Goal: Transaction & Acquisition: Purchase product/service

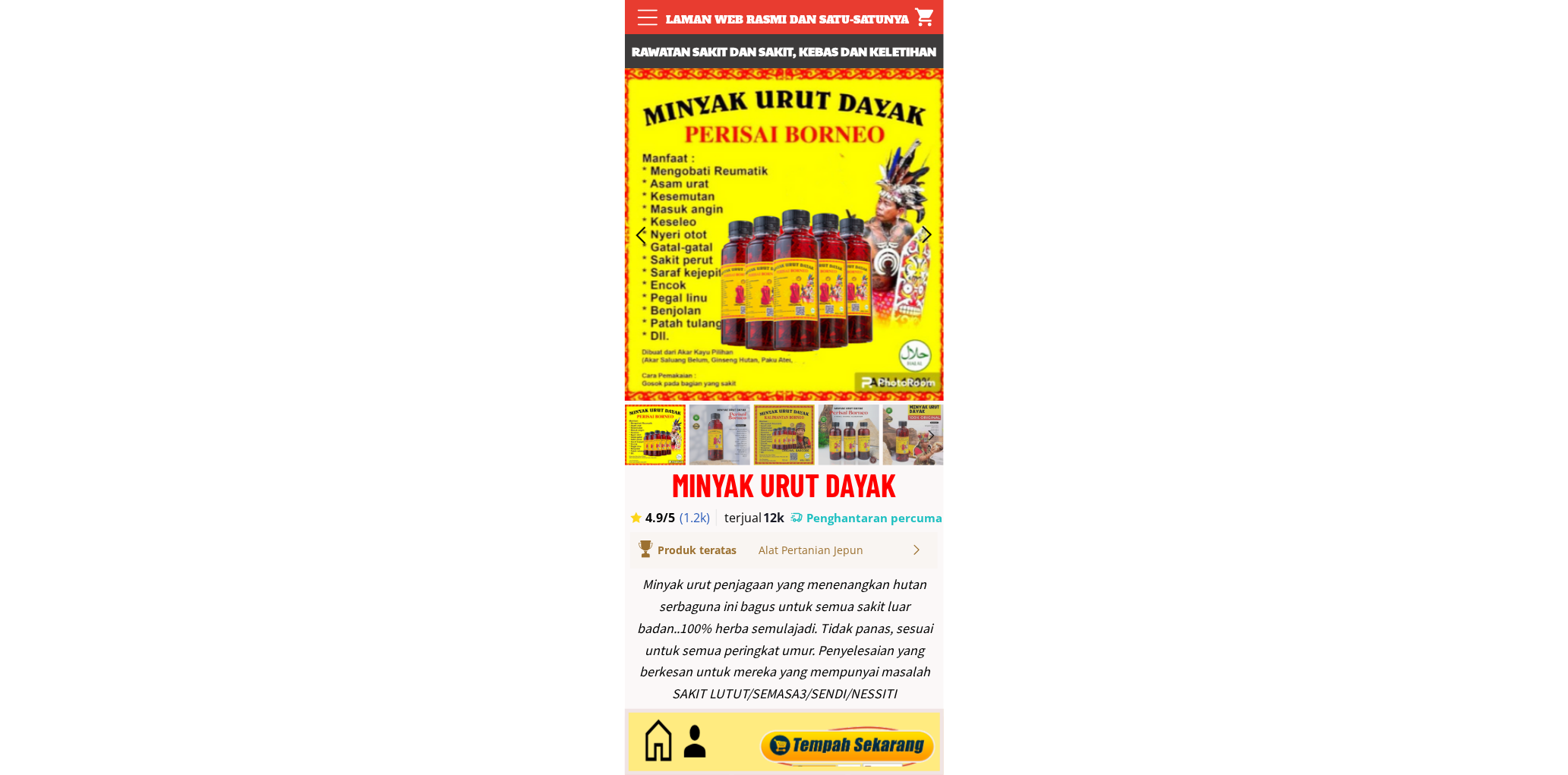
click at [853, 739] on div at bounding box center [847, 743] width 183 height 50
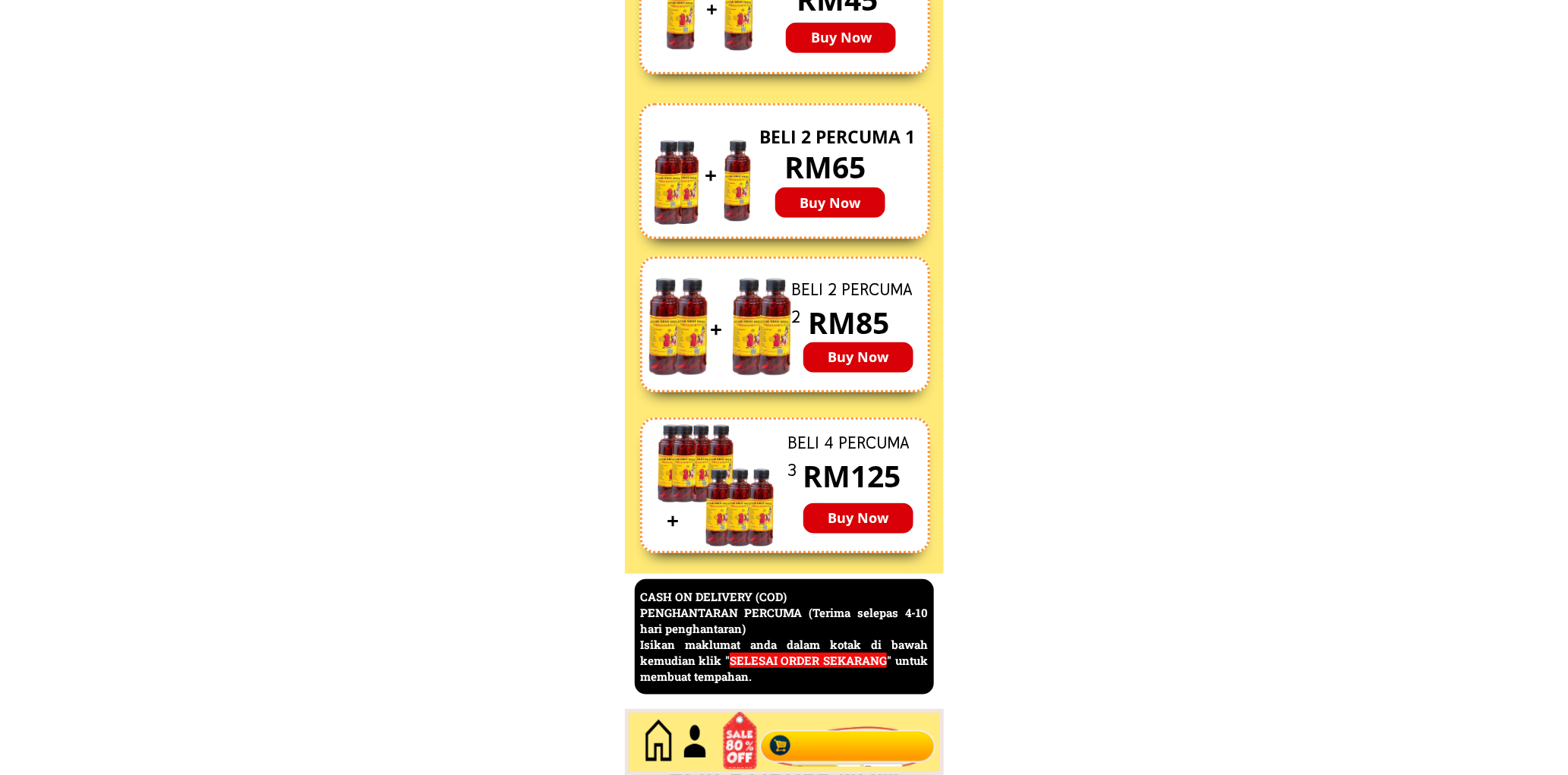
scroll to position [6587, 0]
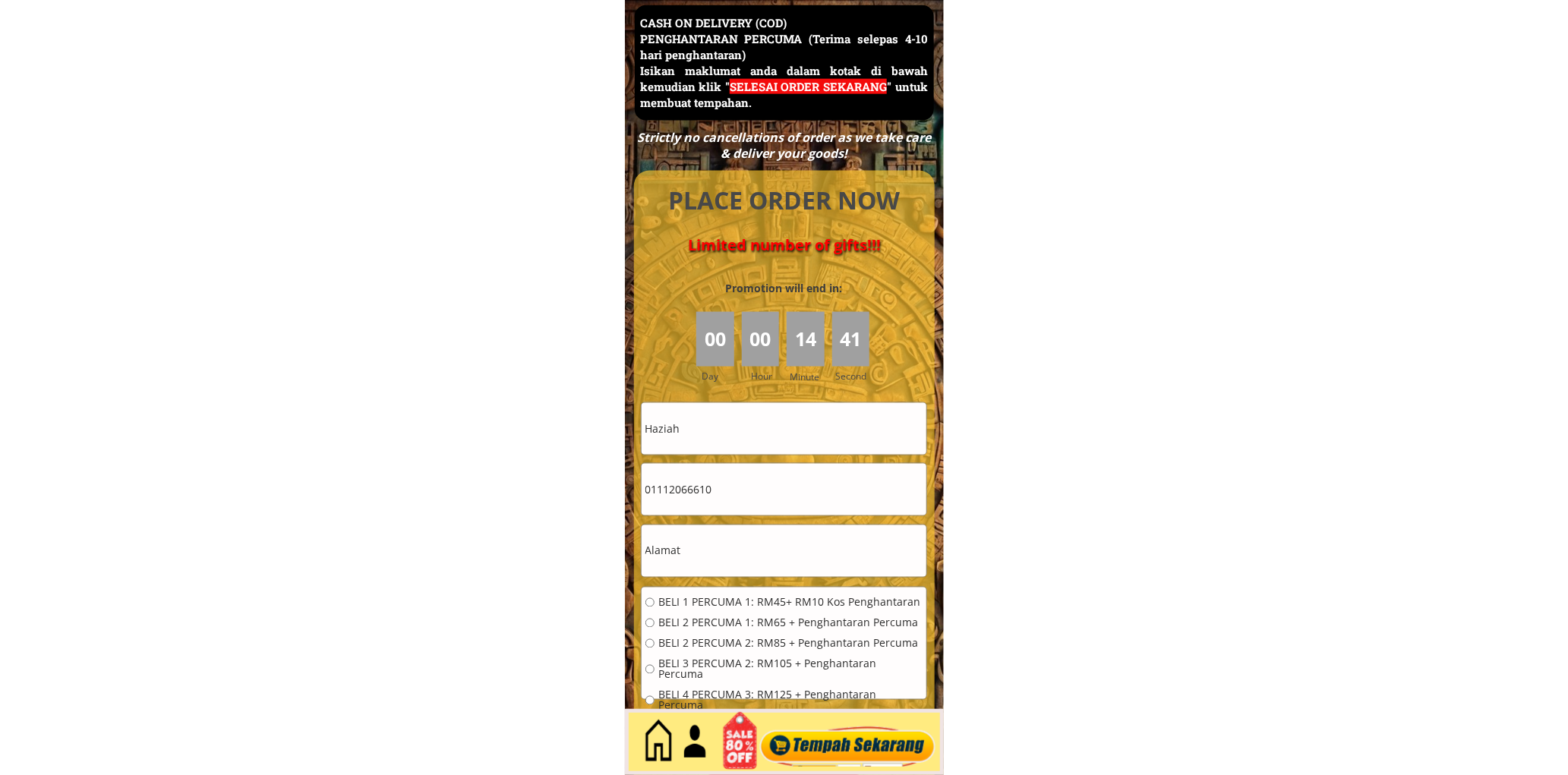
click at [730, 430] on input "Haziah" at bounding box center [783, 428] width 285 height 51
paste input "Rahman b hitam"
type input "Rahman b hitam"
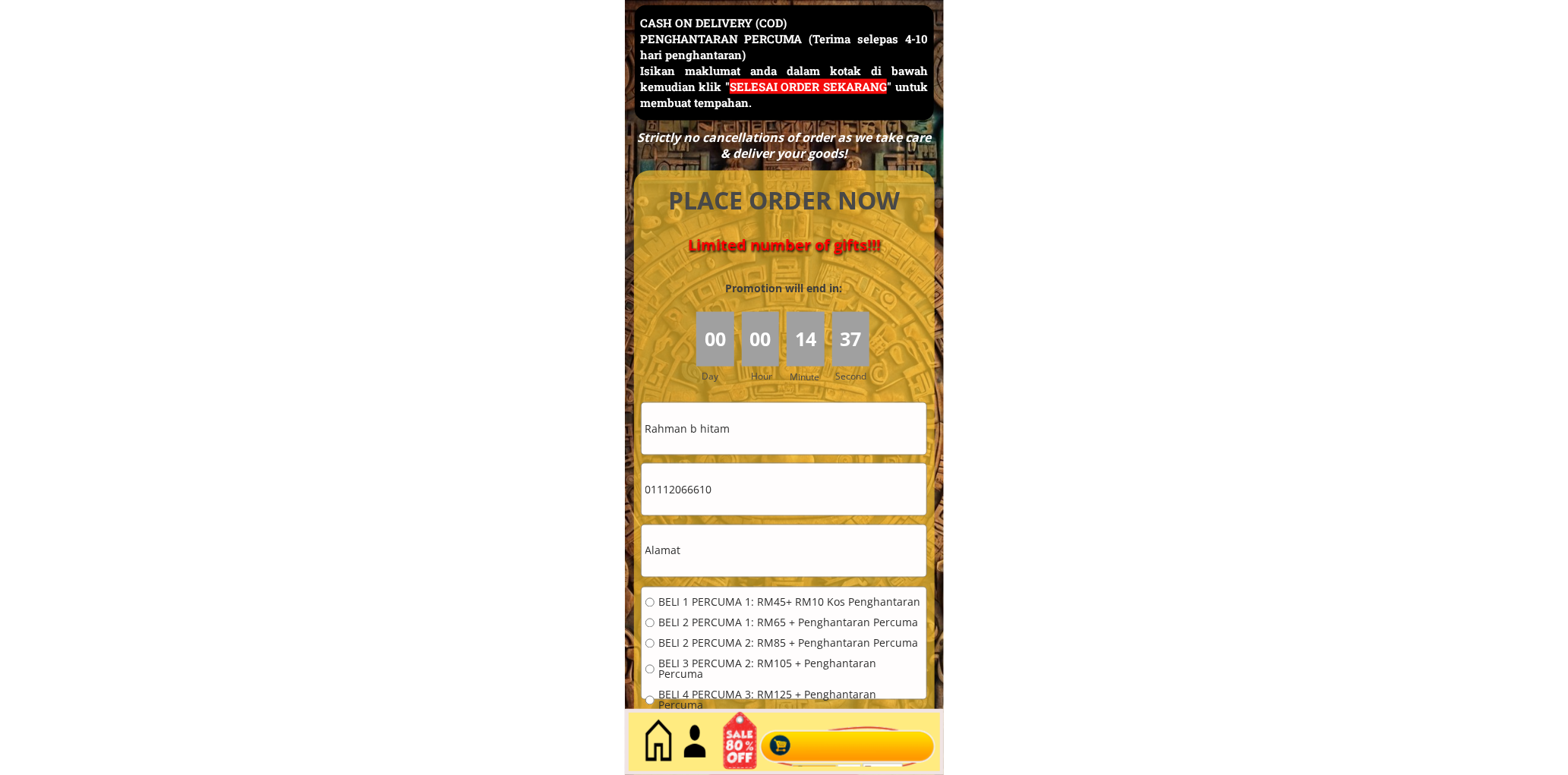
click at [771, 503] on input "01112066610" at bounding box center [783, 489] width 285 height 51
click at [771, 503] on input "01112066610" at bounding box center [783, 489] width 285 height 51
click at [771, 504] on input "01112066610" at bounding box center [783, 489] width 285 height 51
paste input "016-3631665"
click at [673, 490] on input "016-3631665" at bounding box center [783, 489] width 285 height 51
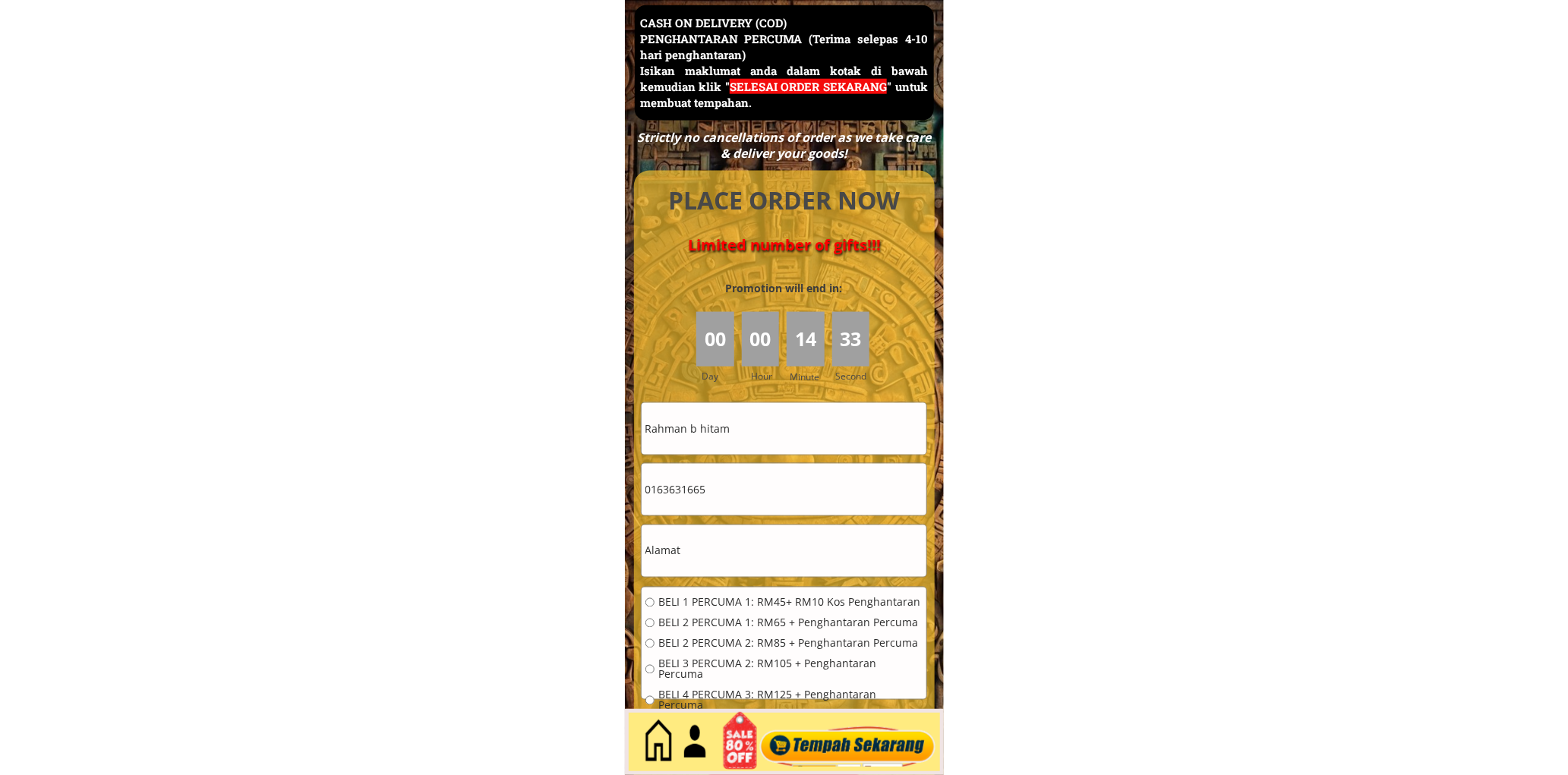
type input "0163631665"
click at [763, 551] on input "text" at bounding box center [783, 550] width 285 height 51
paste input "Lot 909 jln Melor kg sg kayu ara [GEOGRAPHIC_DATA]"
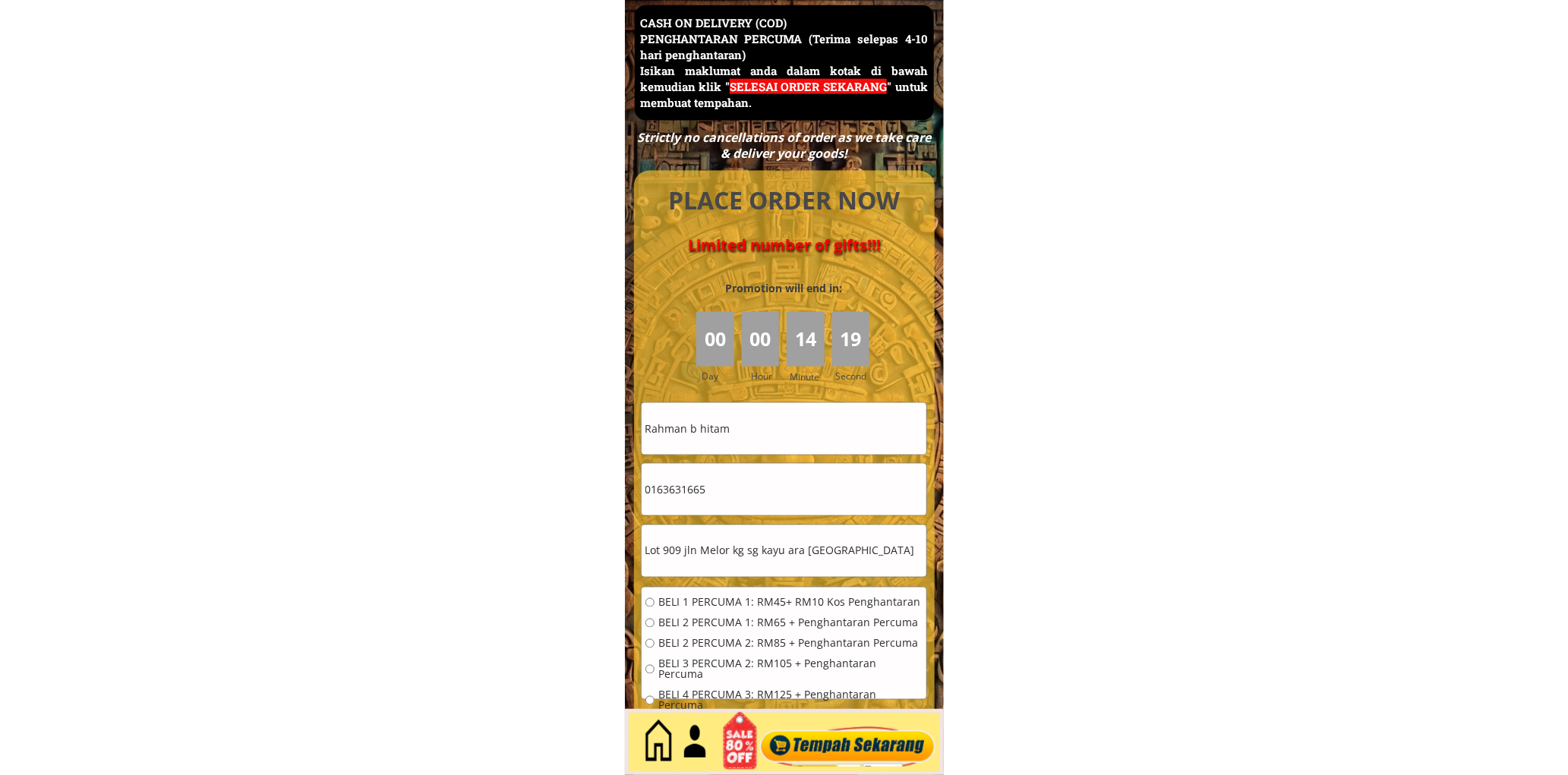
type input "Lot 909 jln Melor kg sg kayu ara [GEOGRAPHIC_DATA]"
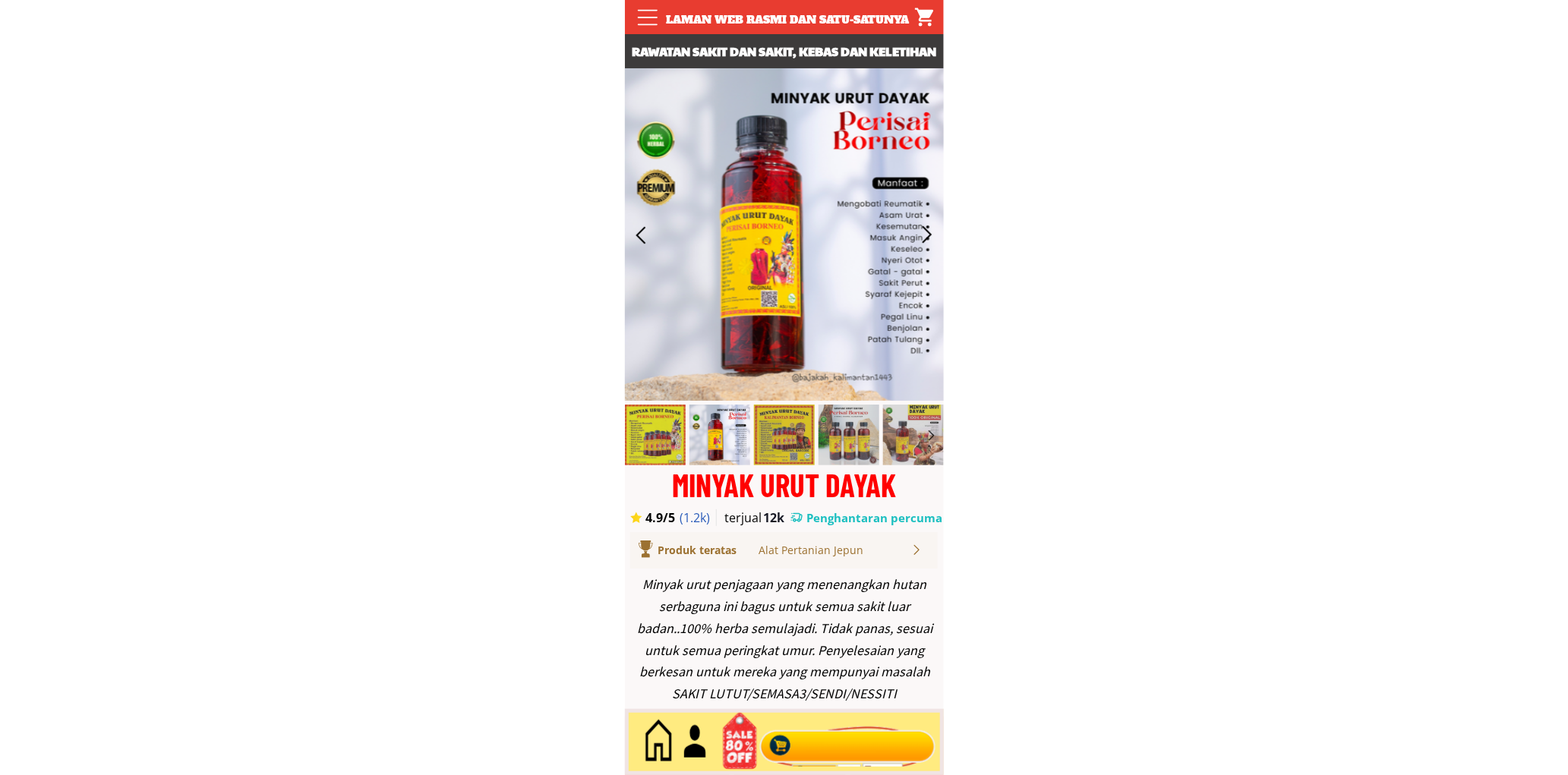
click at [809, 767] on div at bounding box center [847, 743] width 183 height 50
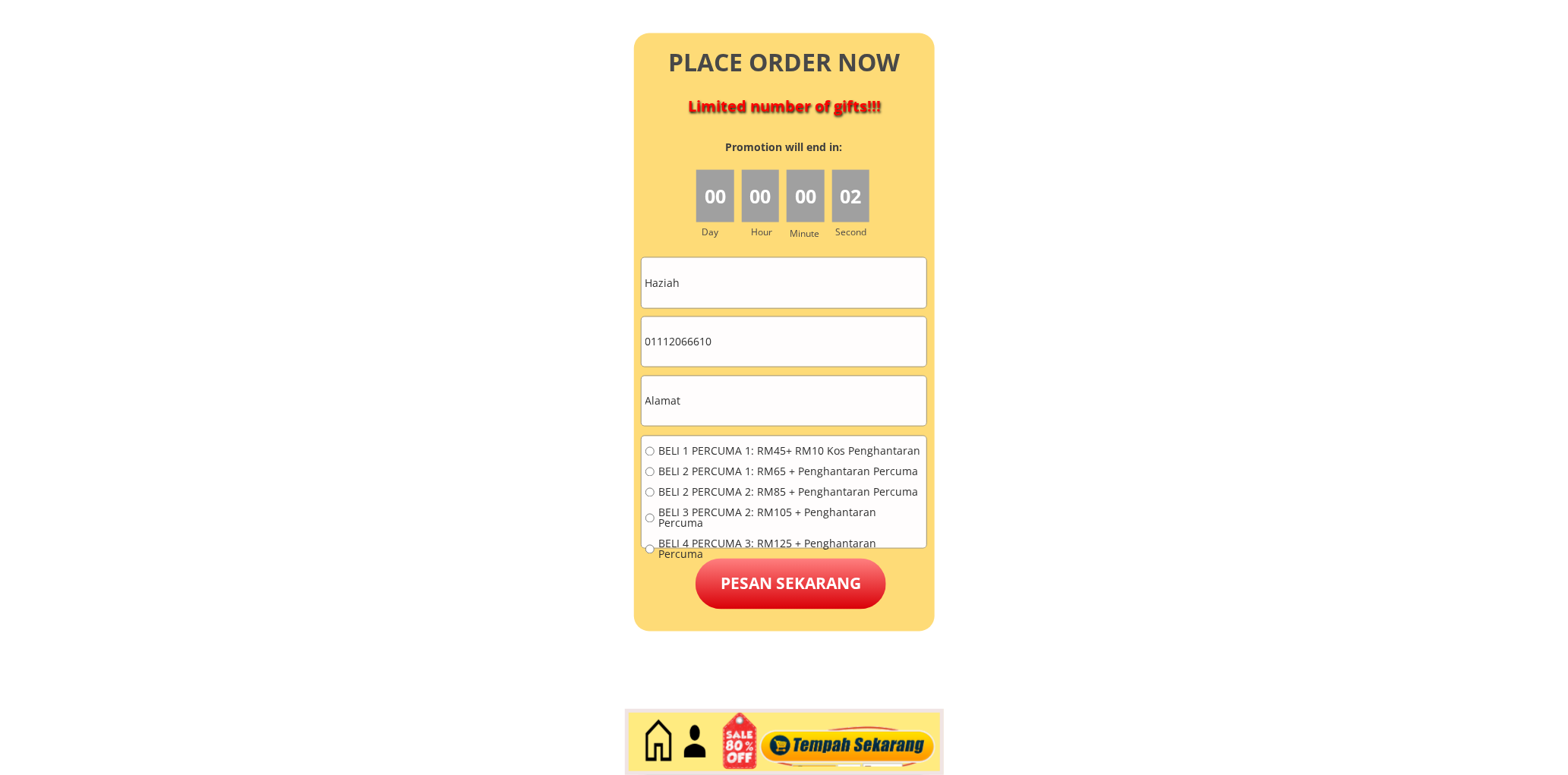
scroll to position [6728, 0]
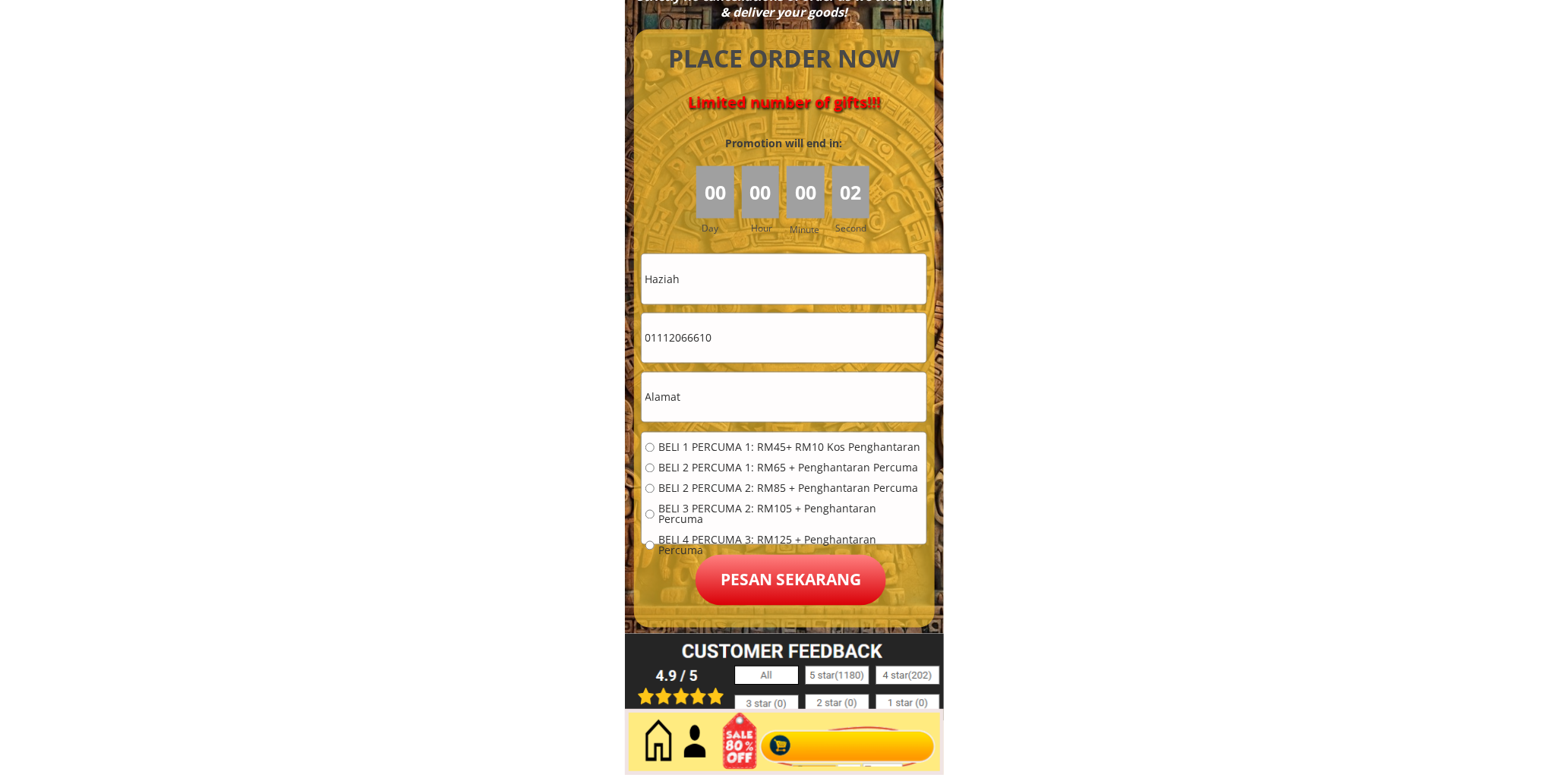
click at [729, 285] on input "Haziah" at bounding box center [783, 279] width 285 height 49
paste input "Ringkai ak Mumin"
type input "Ringkai ak Mumin"
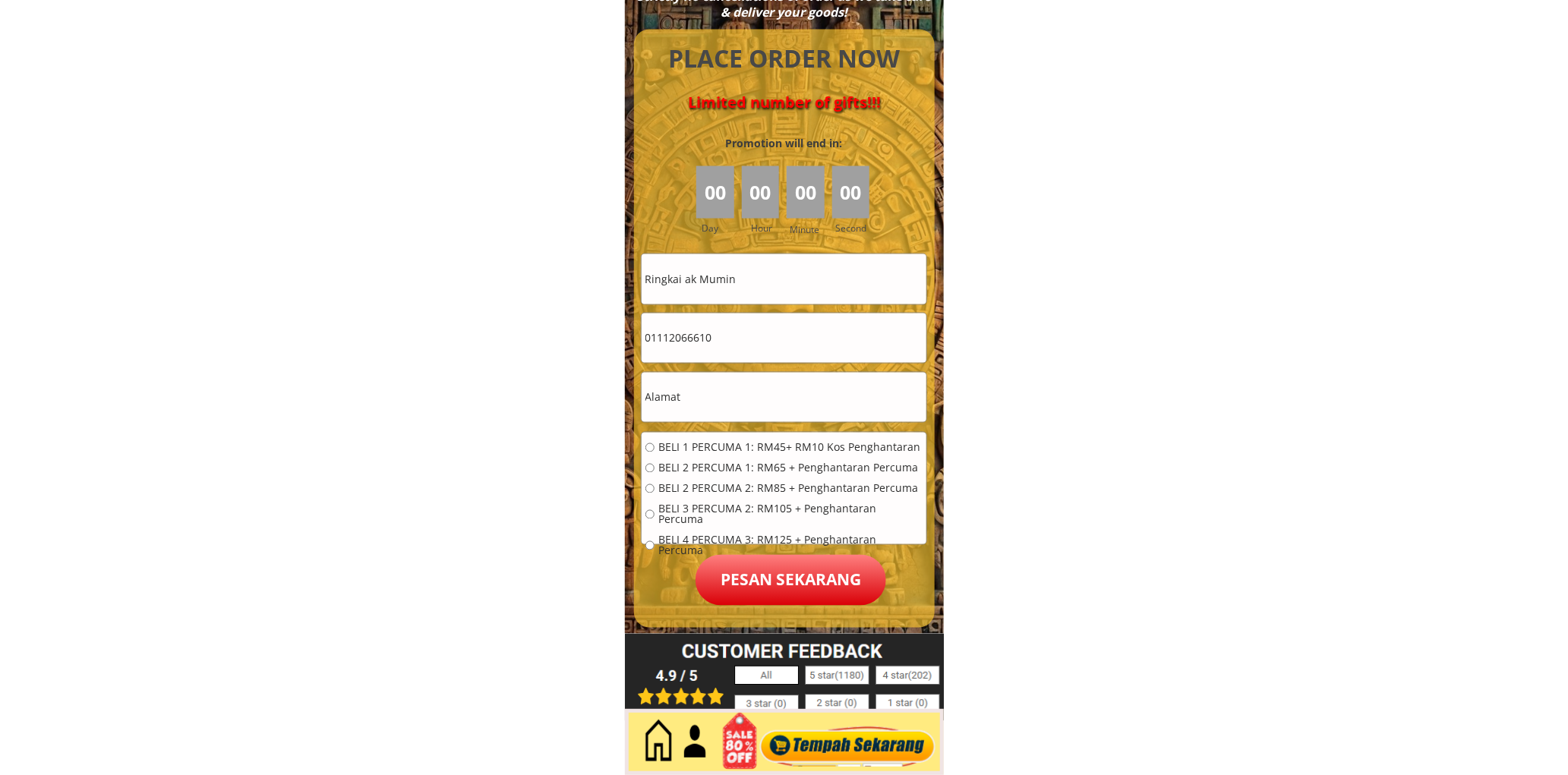
click at [761, 326] on input "01112066610" at bounding box center [783, 338] width 285 height 49
paste input "77740594"
type input "0177740594"
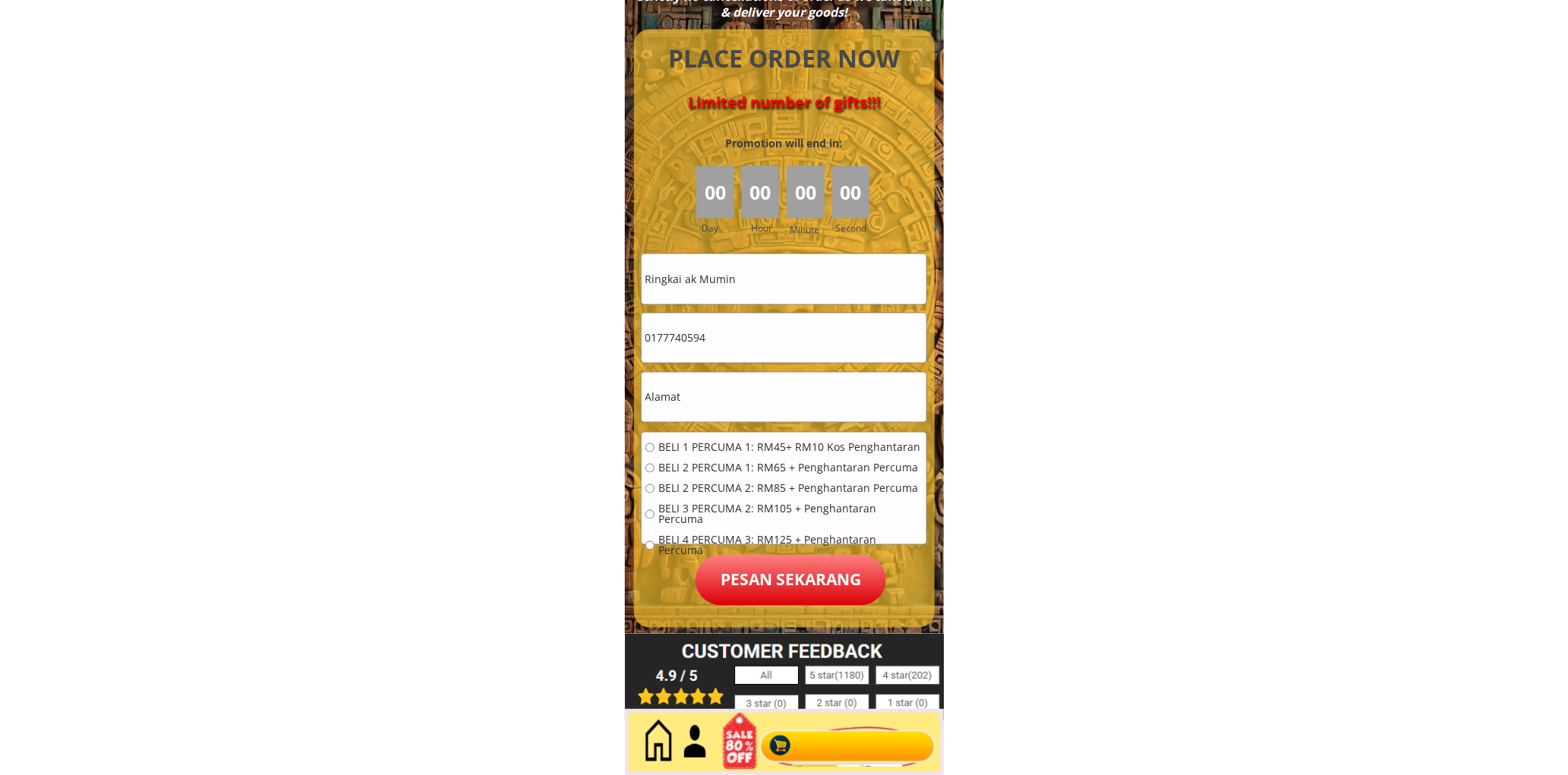
click at [688, 419] on input "text" at bounding box center [783, 397] width 285 height 49
click at [690, 418] on input "text" at bounding box center [783, 397] width 285 height 49
paste input "Kuching"
type input "Kuching"
click at [697, 448] on span "BELI 1 PERCUMA 1: RM45+ RM10 Kos Penghantaran" at bounding box center [790, 448] width 264 height 11
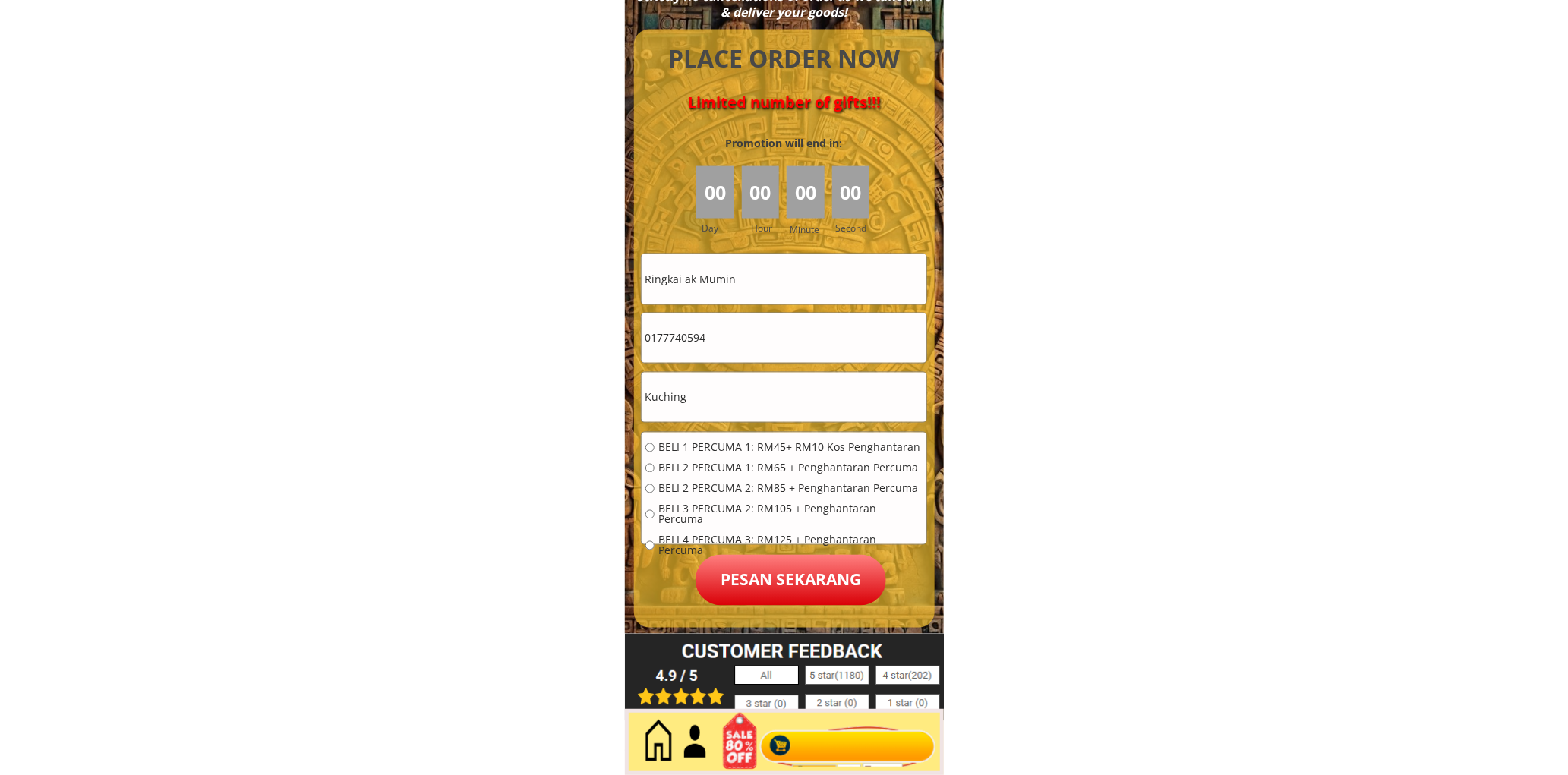
radio input "true"
drag, startPoint x: 783, startPoint y: 562, endPoint x: 709, endPoint y: 450, distance: 134.2
click at [783, 563] on p "Pesan sekarang" at bounding box center [790, 580] width 191 height 51
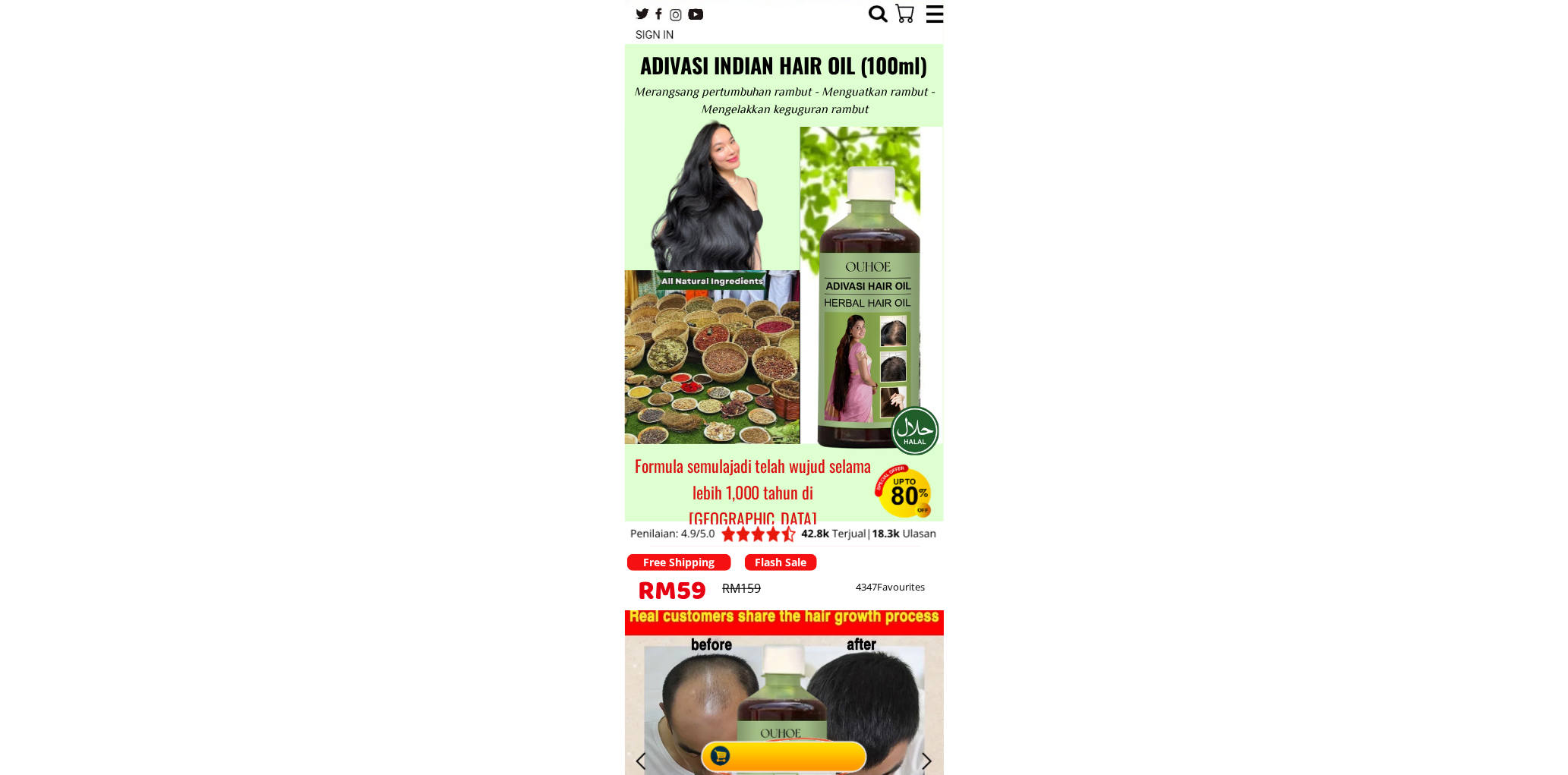
click at [793, 759] on div at bounding box center [784, 753] width 174 height 47
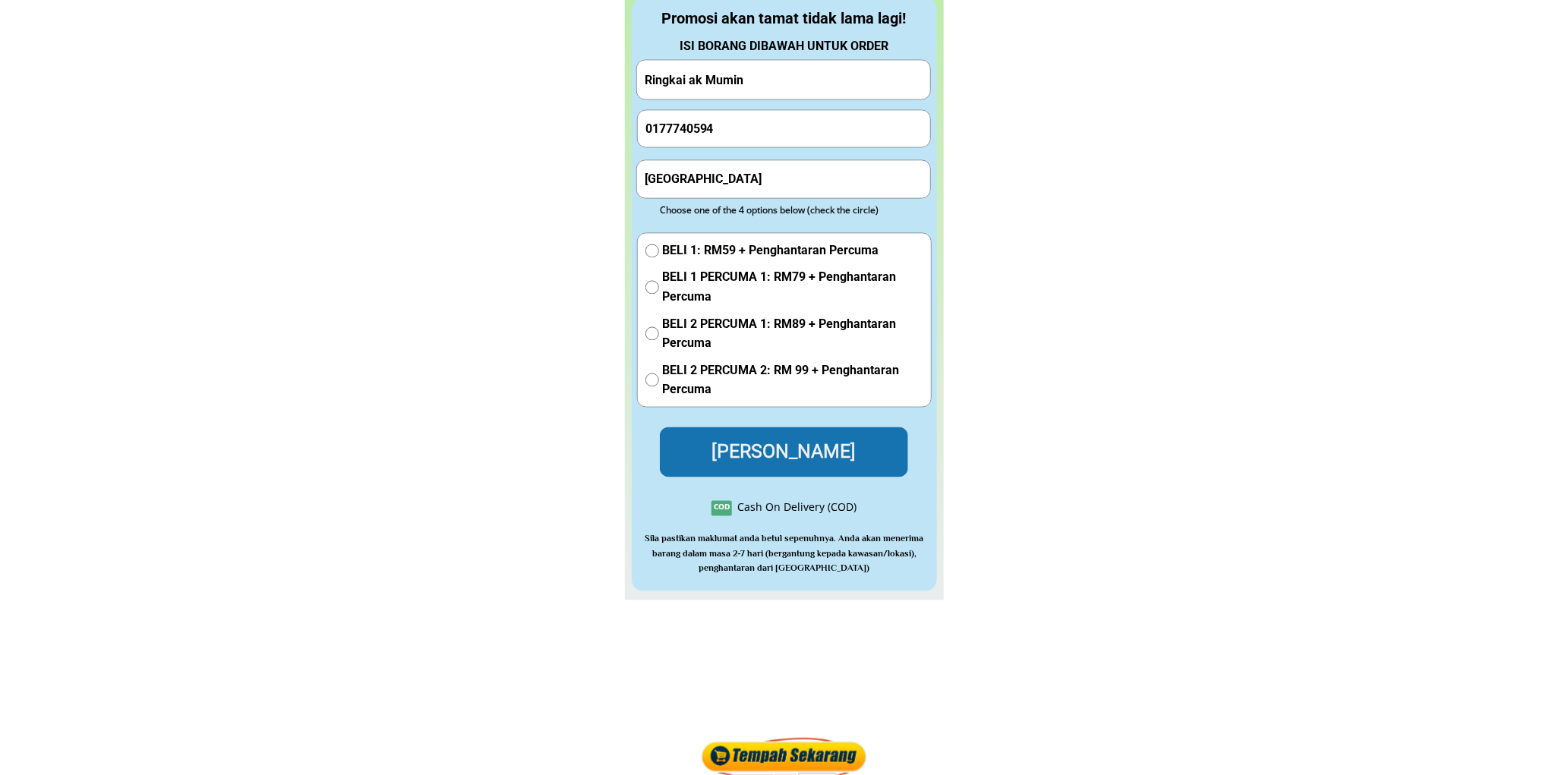
scroll to position [6729, 0]
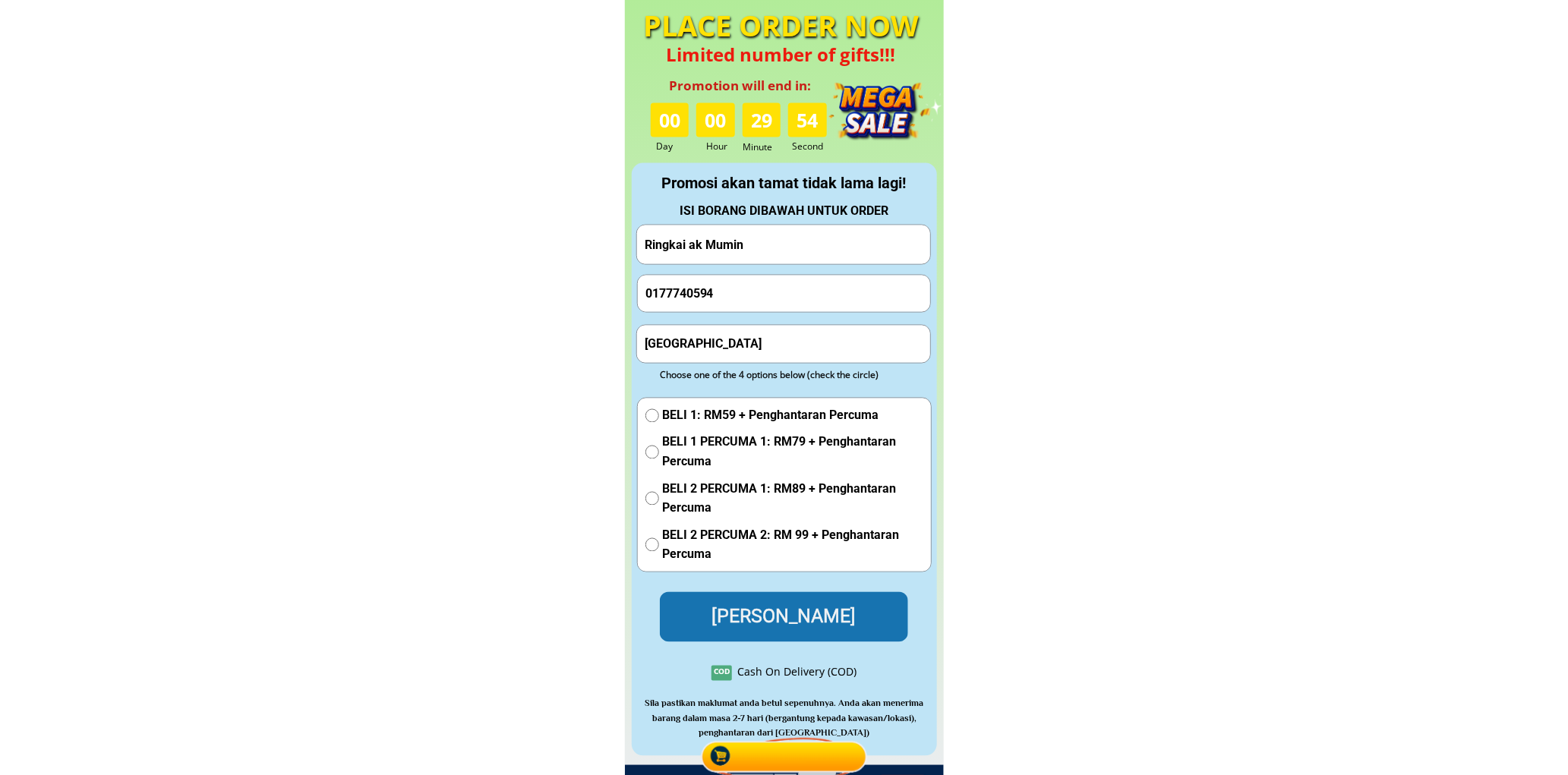
click at [784, 252] on input "Ringkai ak Mumin" at bounding box center [783, 245] width 285 height 39
paste input "rusnani"
type input "rusnani"
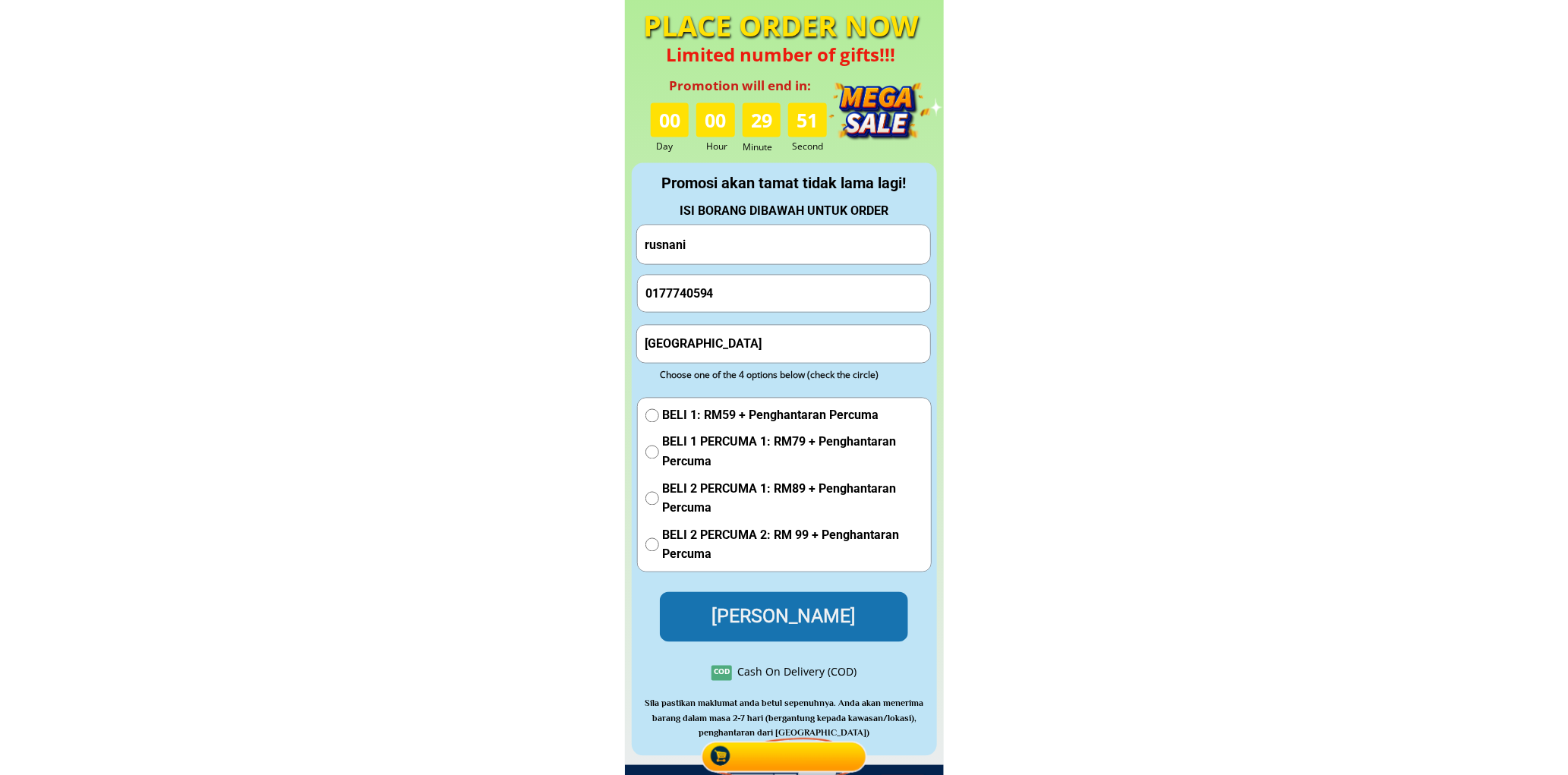
click at [762, 302] on input "0177740594" at bounding box center [783, 294] width 285 height 37
drag, startPoint x: 762, startPoint y: 302, endPoint x: 743, endPoint y: 298, distance: 19.4
click at [762, 301] on input "0177740594" at bounding box center [783, 294] width 285 height 37
paste input "66491681"
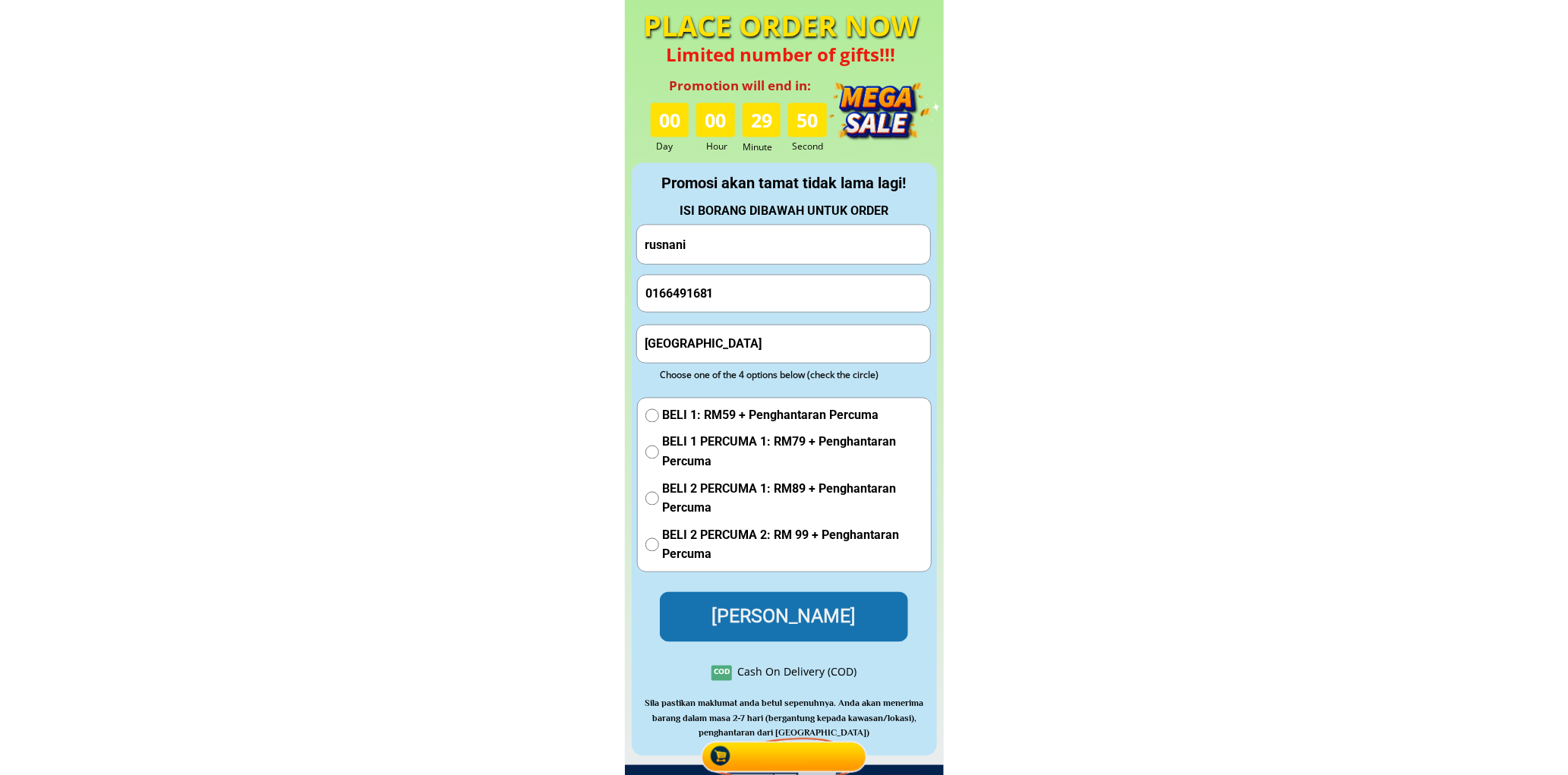
type input "0166491681"
click at [756, 337] on input "Petaling Jaya" at bounding box center [783, 343] width 285 height 37
paste input "Kuala Lumpur"
click at [722, 347] on input "Petaling Kuala Lumpur" at bounding box center [783, 343] width 285 height 37
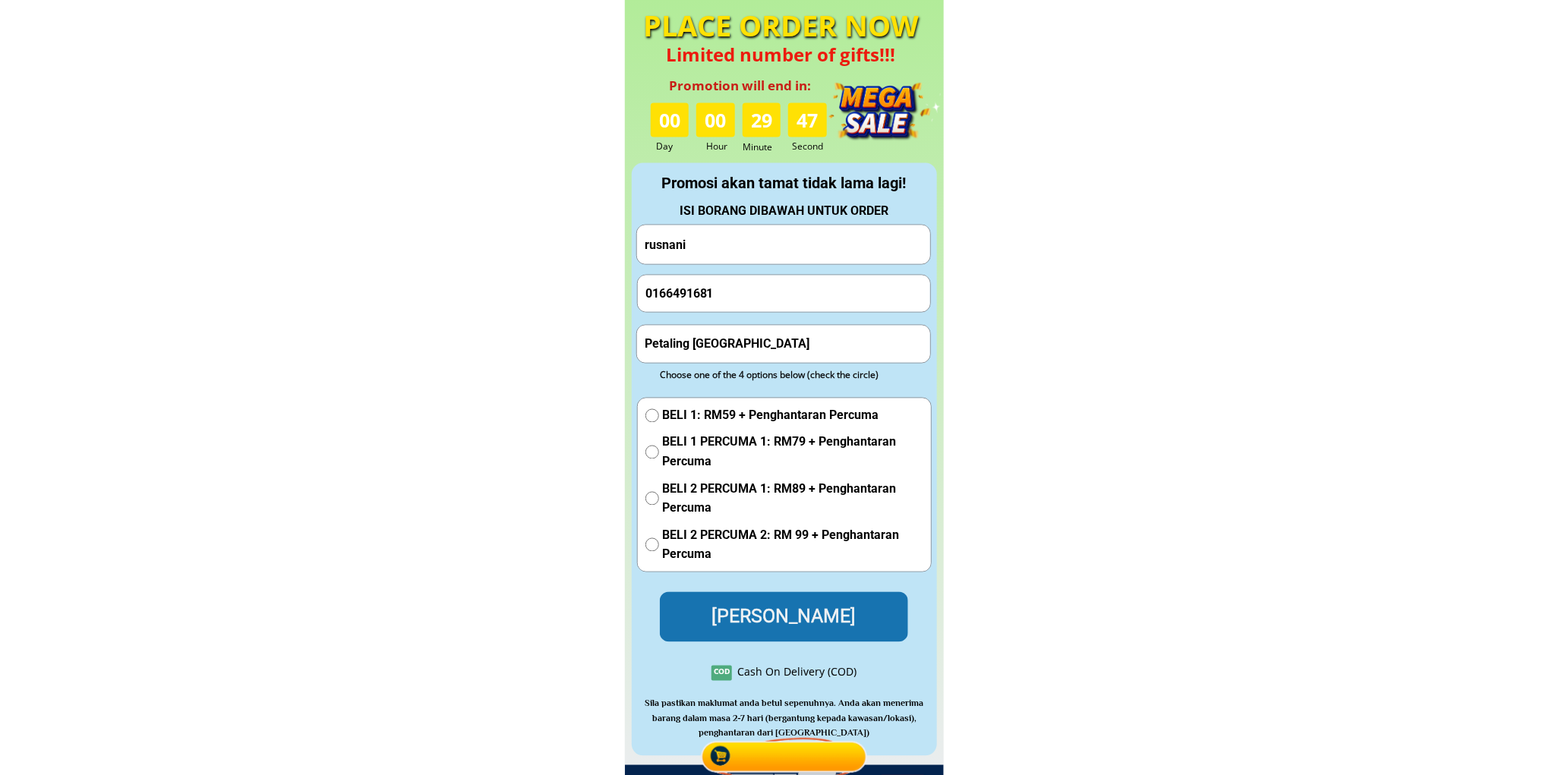
click at [722, 347] on input "Petaling Kuala Lumpur" at bounding box center [783, 343] width 285 height 37
paste input "text"
type input "Kuala Lumpur"
click at [697, 406] on span "BELI 1: RM59 + Penghantaran Percuma" at bounding box center [793, 416] width 261 height 20
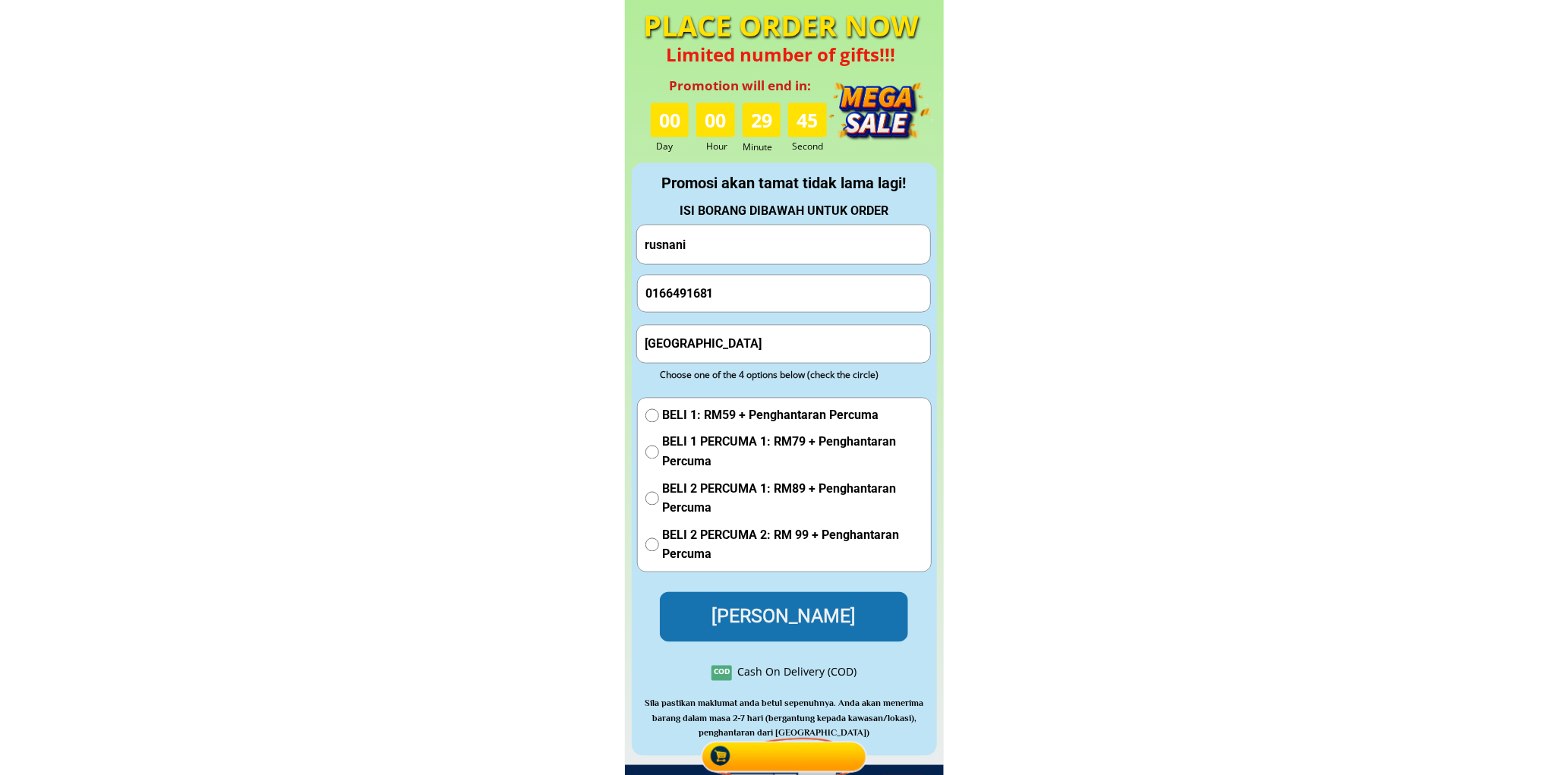
radio input "true"
click at [789, 612] on p "Hantar Pesanan" at bounding box center [784, 617] width 248 height 49
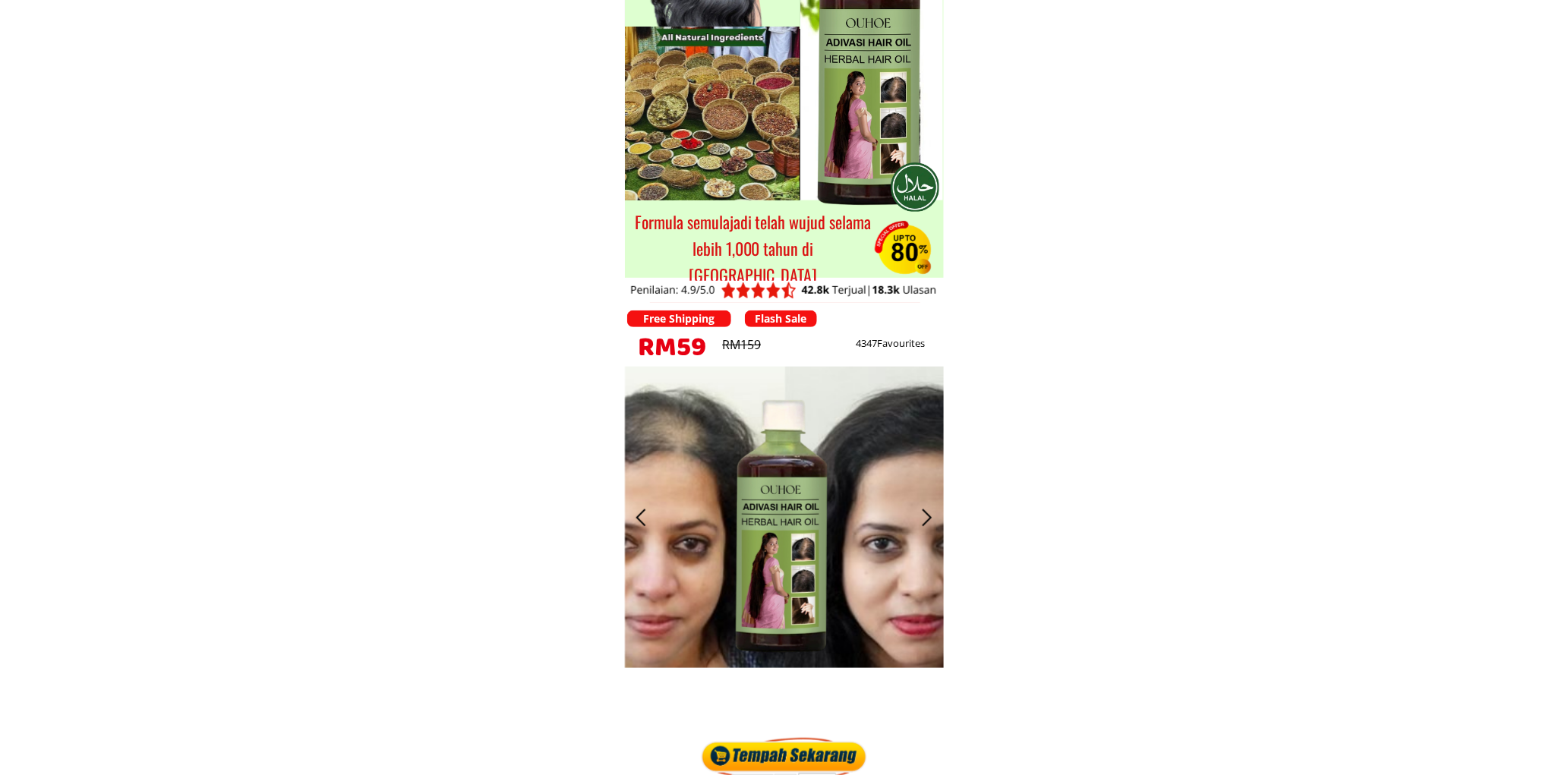
scroll to position [422, 0]
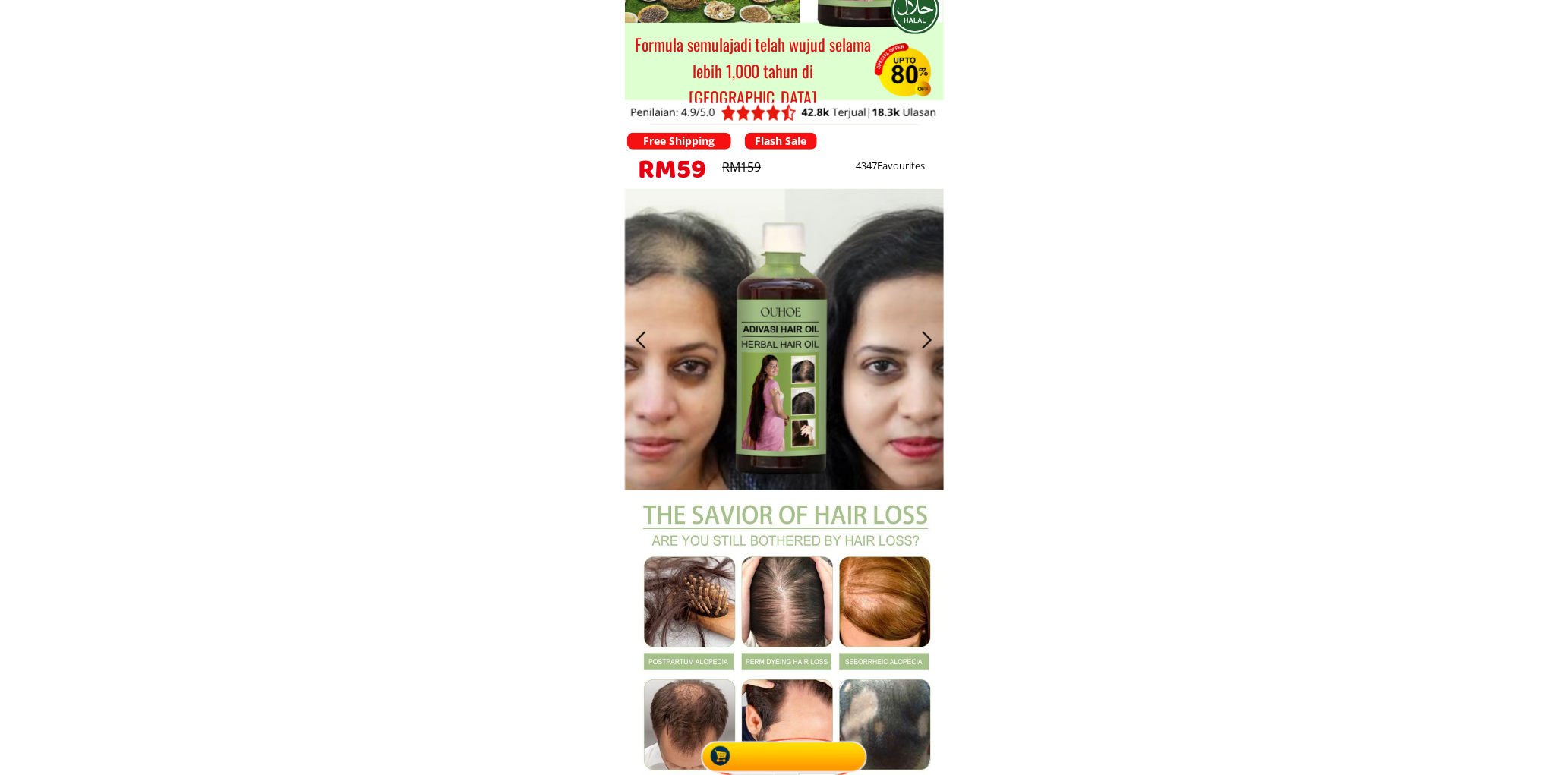
click at [856, 754] on div at bounding box center [784, 753] width 174 height 47
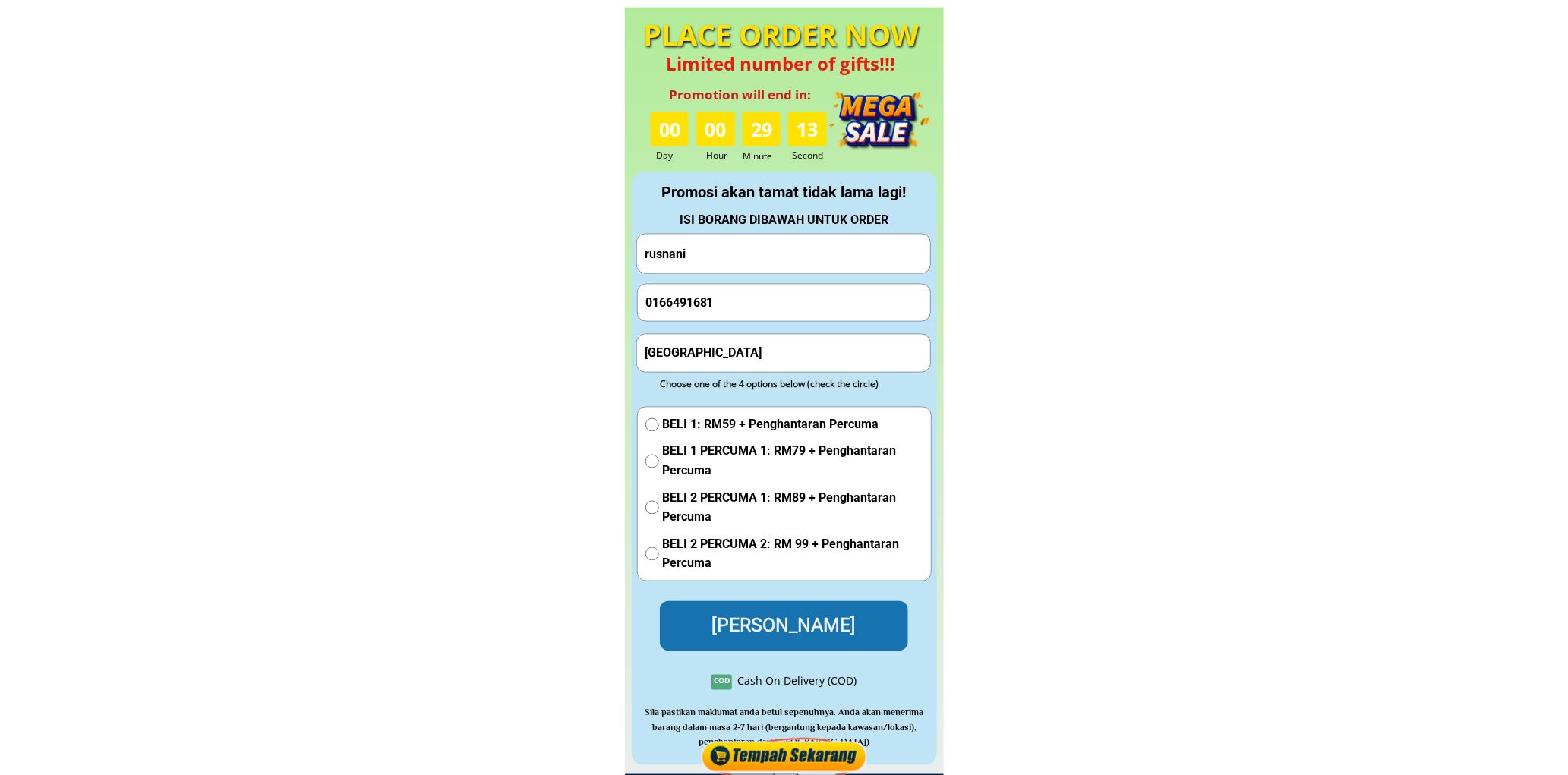
scroll to position [6729, 0]
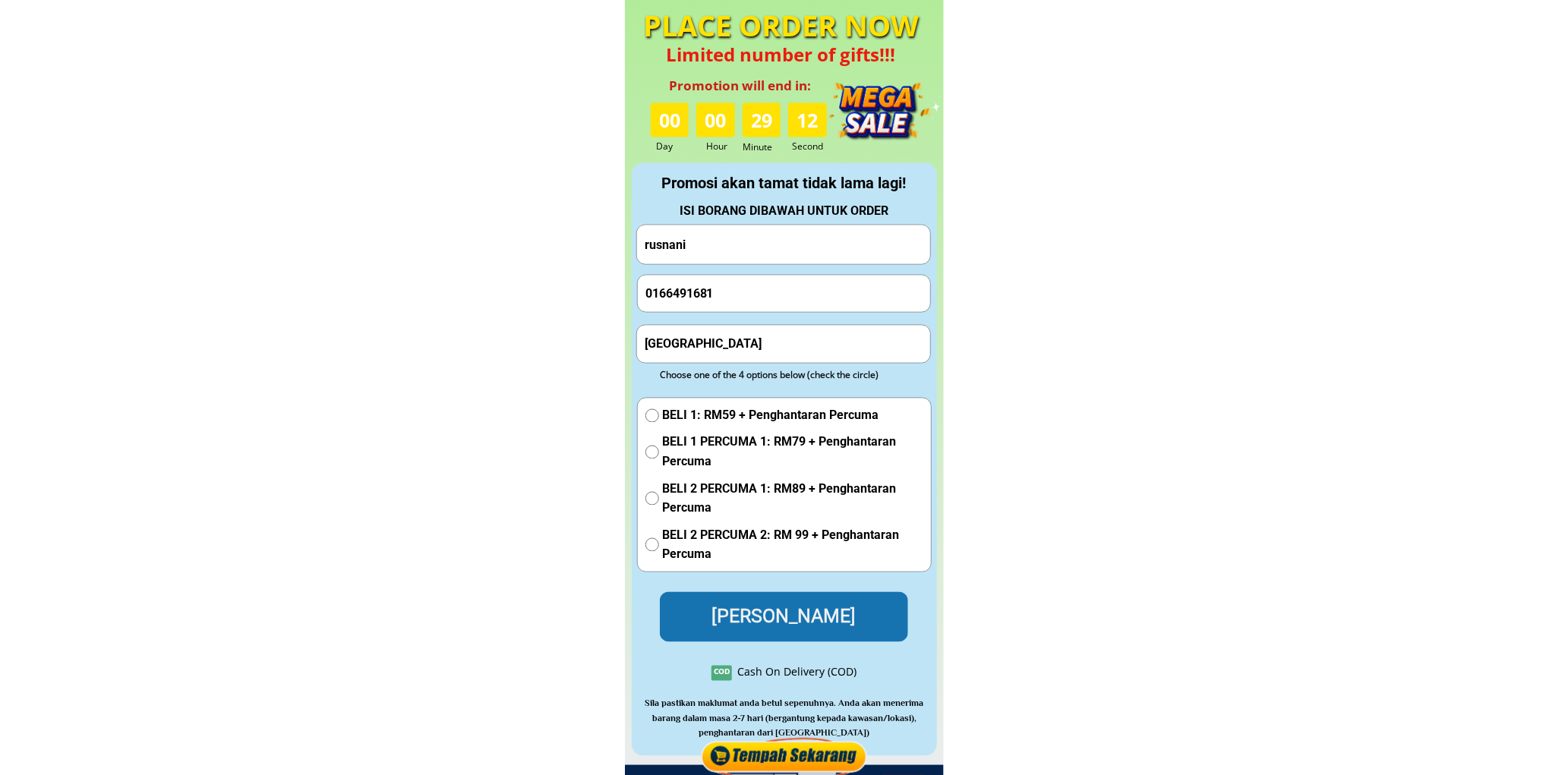
click at [803, 254] on input "rusnani" at bounding box center [783, 245] width 285 height 39
paste input "Salleh Ismail"
type input "Salleh Ismail"
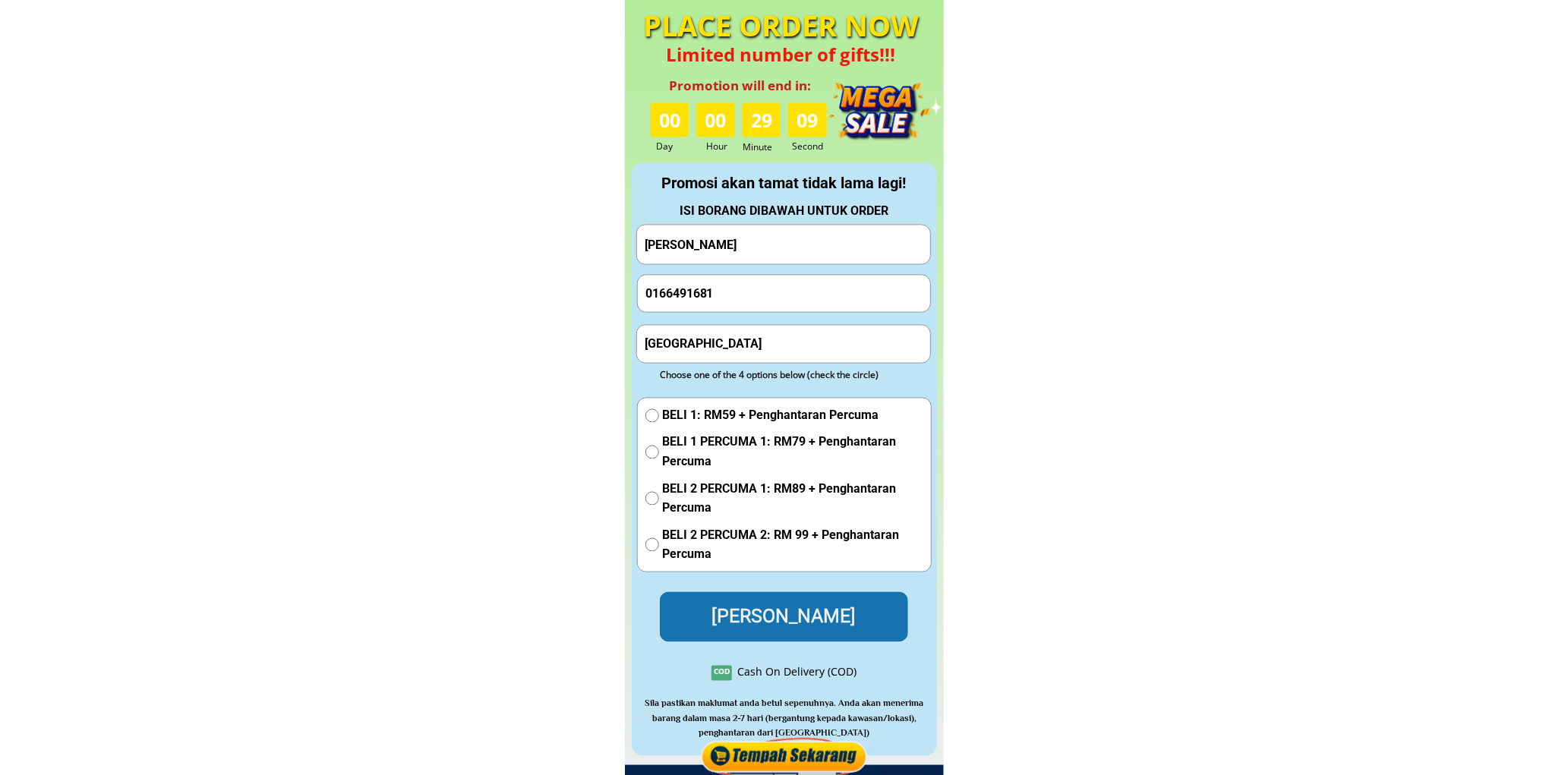
click at [735, 290] on input "0166491681" at bounding box center [783, 294] width 285 height 37
paste input "2143859"
click at [672, 294] on input "016 2143859" at bounding box center [783, 294] width 285 height 37
type input "0162143859"
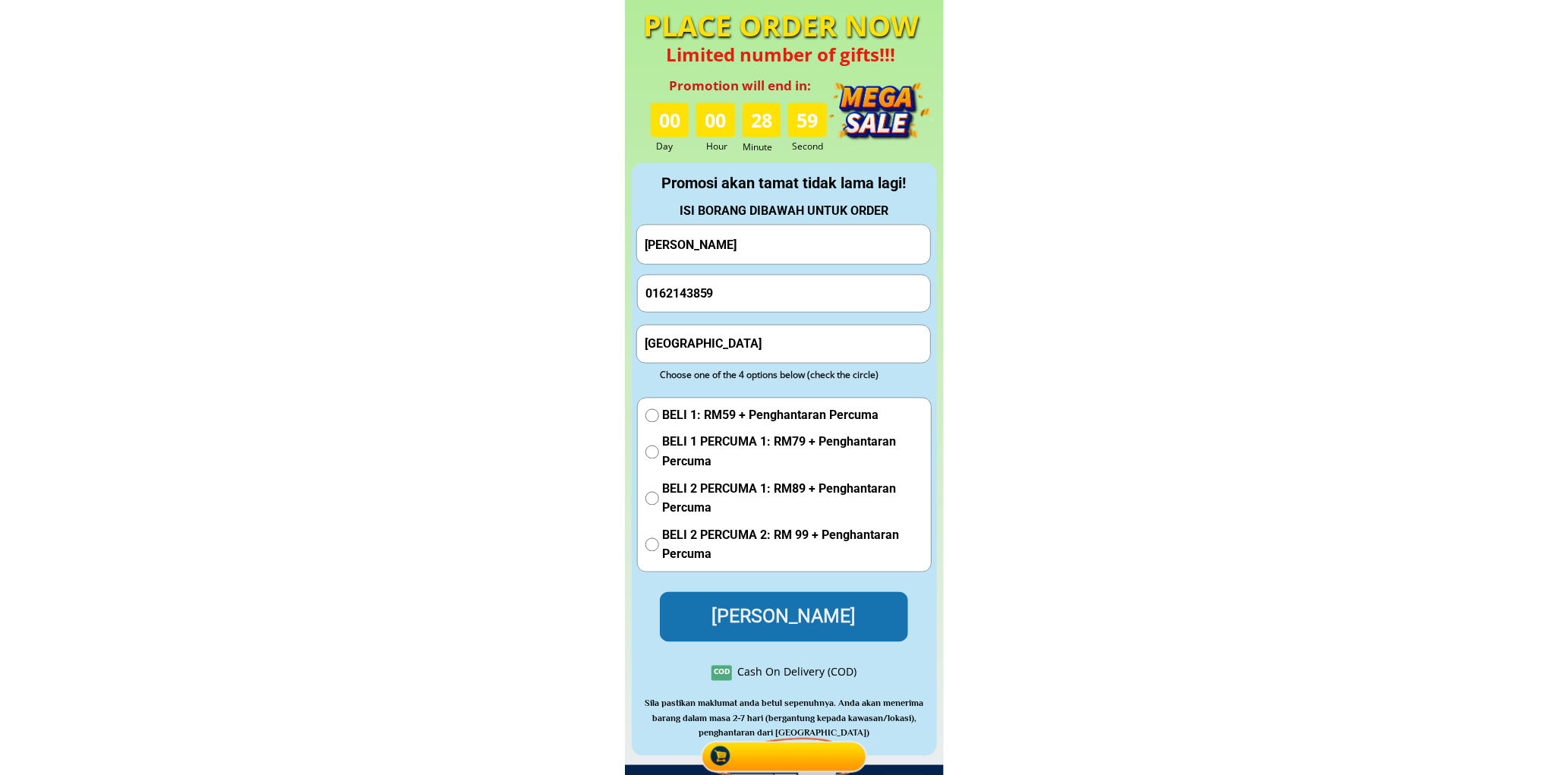
click at [724, 343] on input "Kuala Lumpur" at bounding box center [783, 343] width 285 height 37
paste input "No 37 jln budiman3 taman mulia 56000 cheras"
type input "No 37 jln budiman3 taman mulia 56000 cheras"
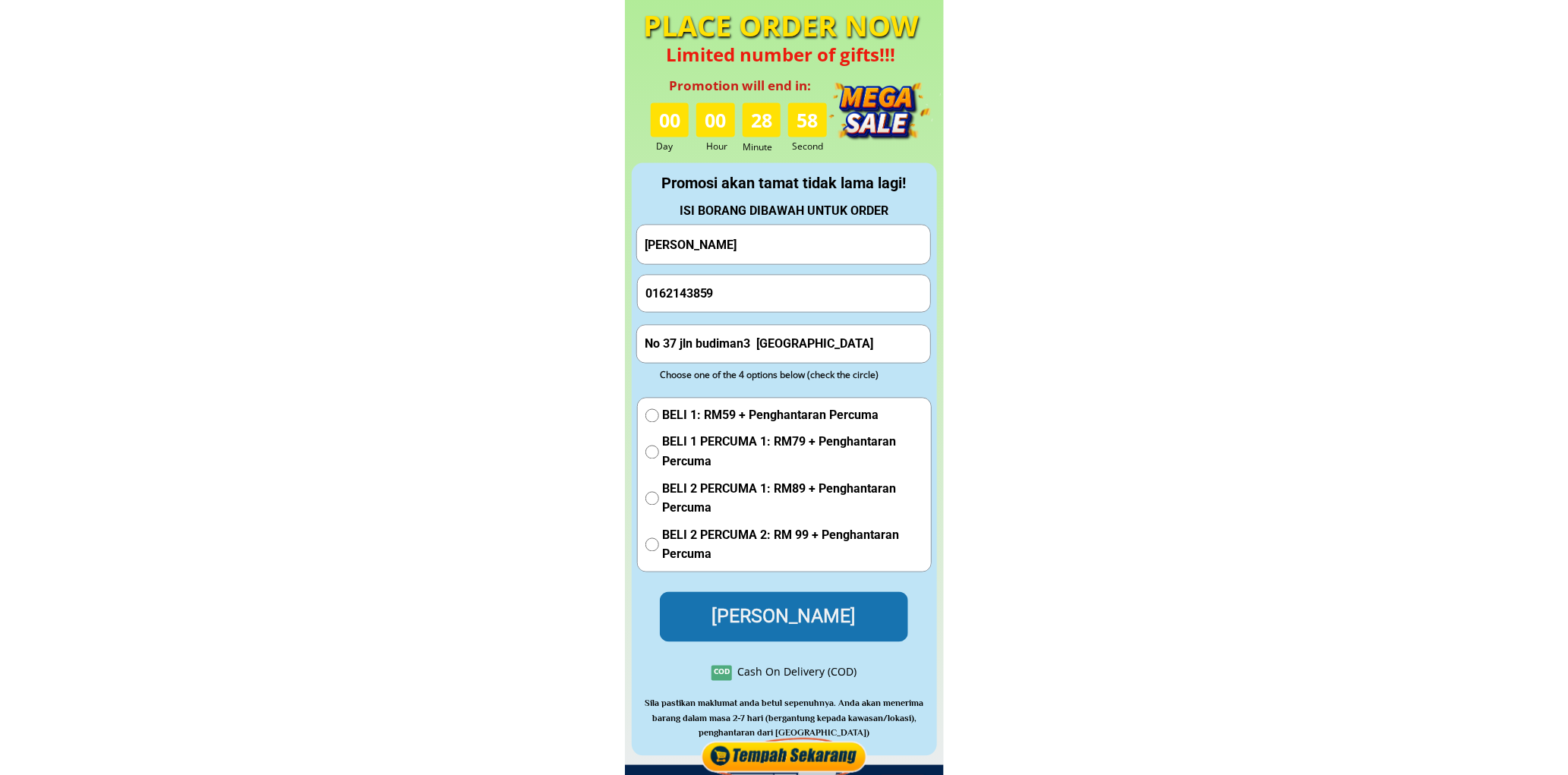
click at [687, 437] on span "BELI 1 PERCUMA 1: RM79 + Penghantaran Percuma" at bounding box center [793, 451] width 261 height 39
radio input "true"
click at [772, 616] on p "Hantar Pesanan" at bounding box center [784, 618] width 249 height 50
